Goal: Information Seeking & Learning: Learn about a topic

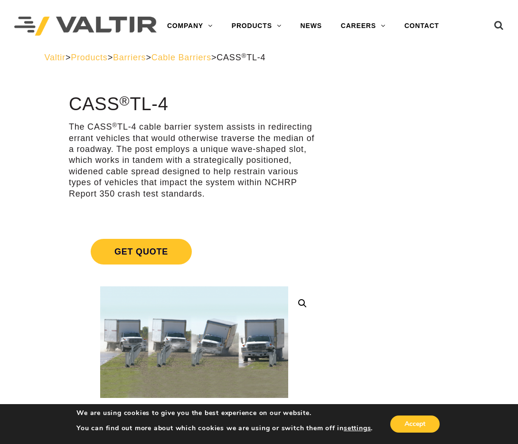
click at [99, 57] on span "Products" at bounding box center [89, 57] width 37 height 9
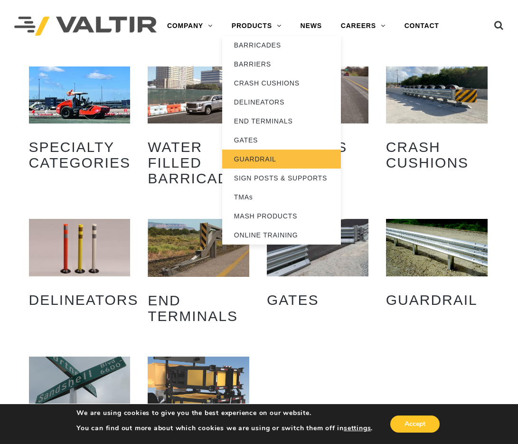
click at [272, 158] on link "GUARDRAIL" at bounding box center [281, 159] width 119 height 19
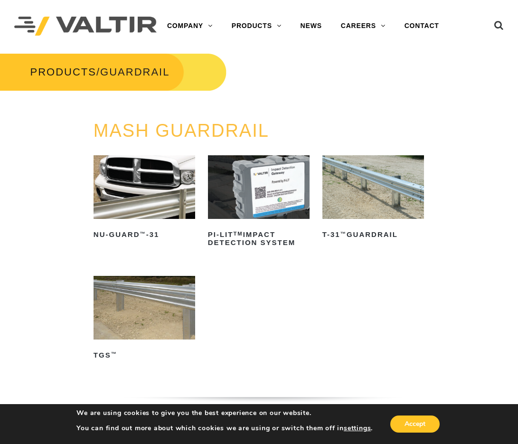
click at [369, 201] on img at bounding box center [373, 187] width 102 height 64
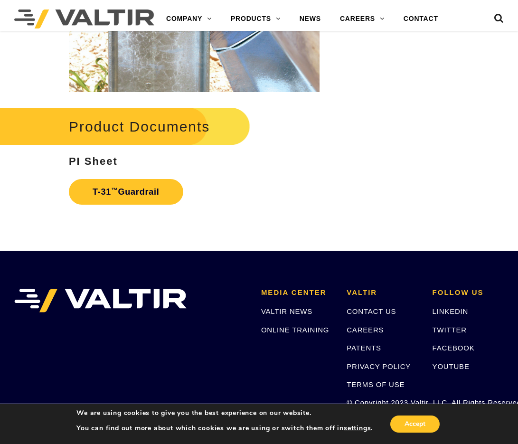
scroll to position [1379, 0]
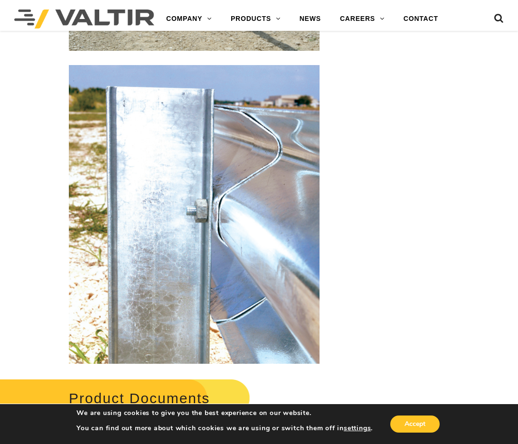
scroll to position [999, 0]
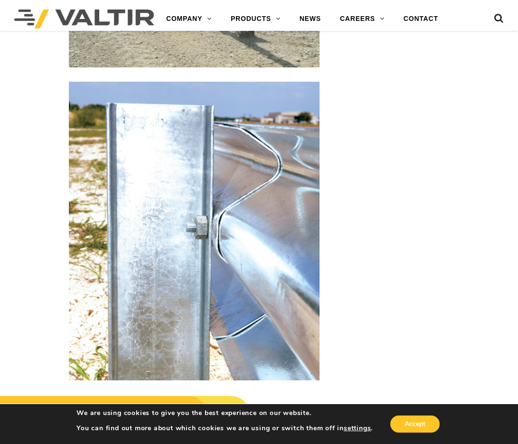
drag, startPoint x: 453, startPoint y: 119, endPoint x: 416, endPoint y: 78, distance: 54.8
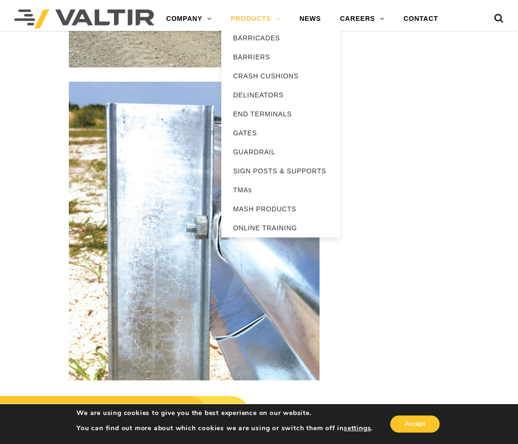
click at [258, 15] on link "PRODUCTS" at bounding box center [255, 18] width 69 height 19
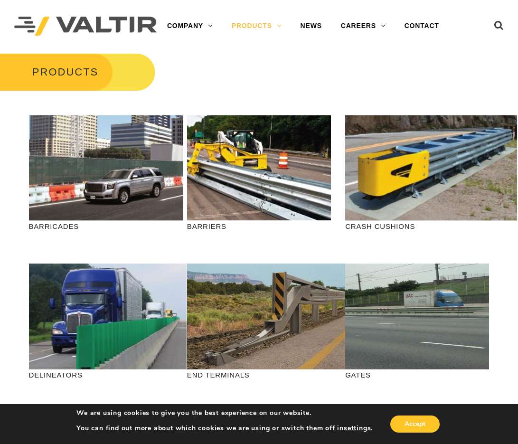
click at [312, 82] on div "PRODUCTS" at bounding box center [259, 79] width 518 height 54
